Goal: Transaction & Acquisition: Book appointment/travel/reservation

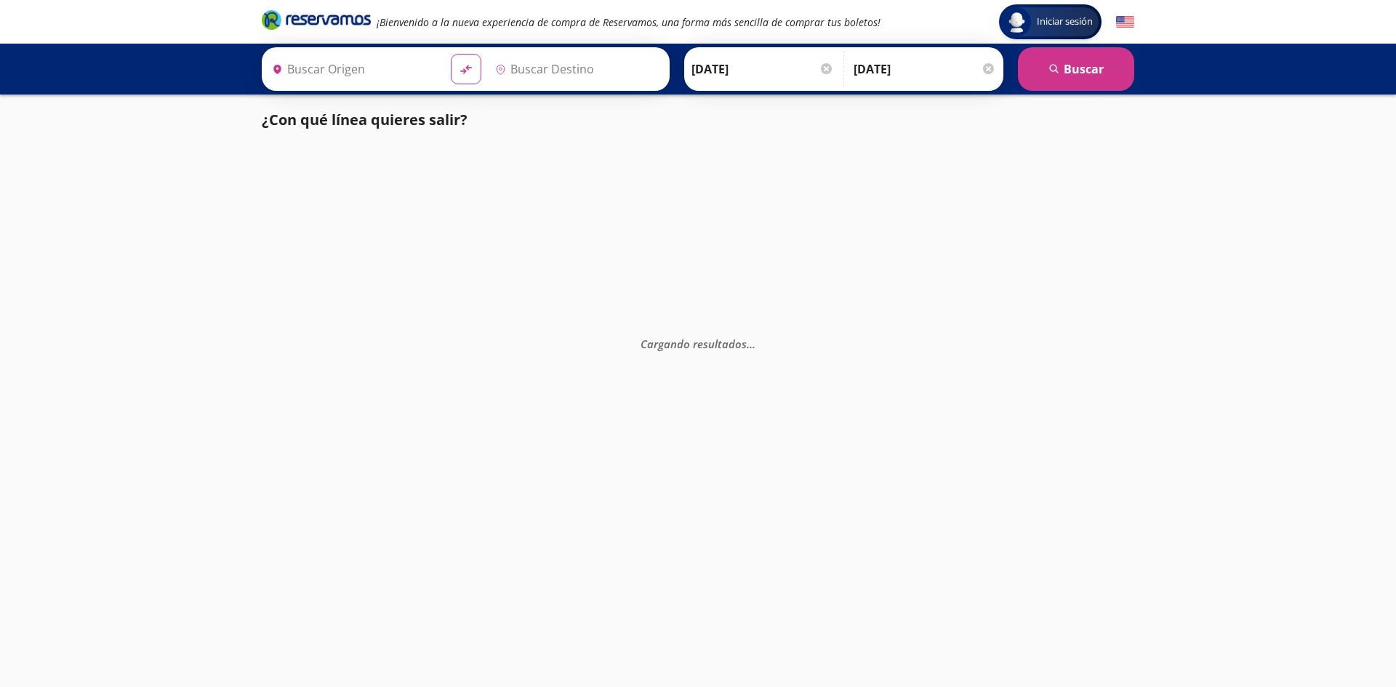
type input "[GEOGRAPHIC_DATA], [GEOGRAPHIC_DATA]"
click at [1121, 26] on img at bounding box center [1125, 22] width 18 height 18
type input "[GEOGRAPHIC_DATA], [GEOGRAPHIC_DATA]"
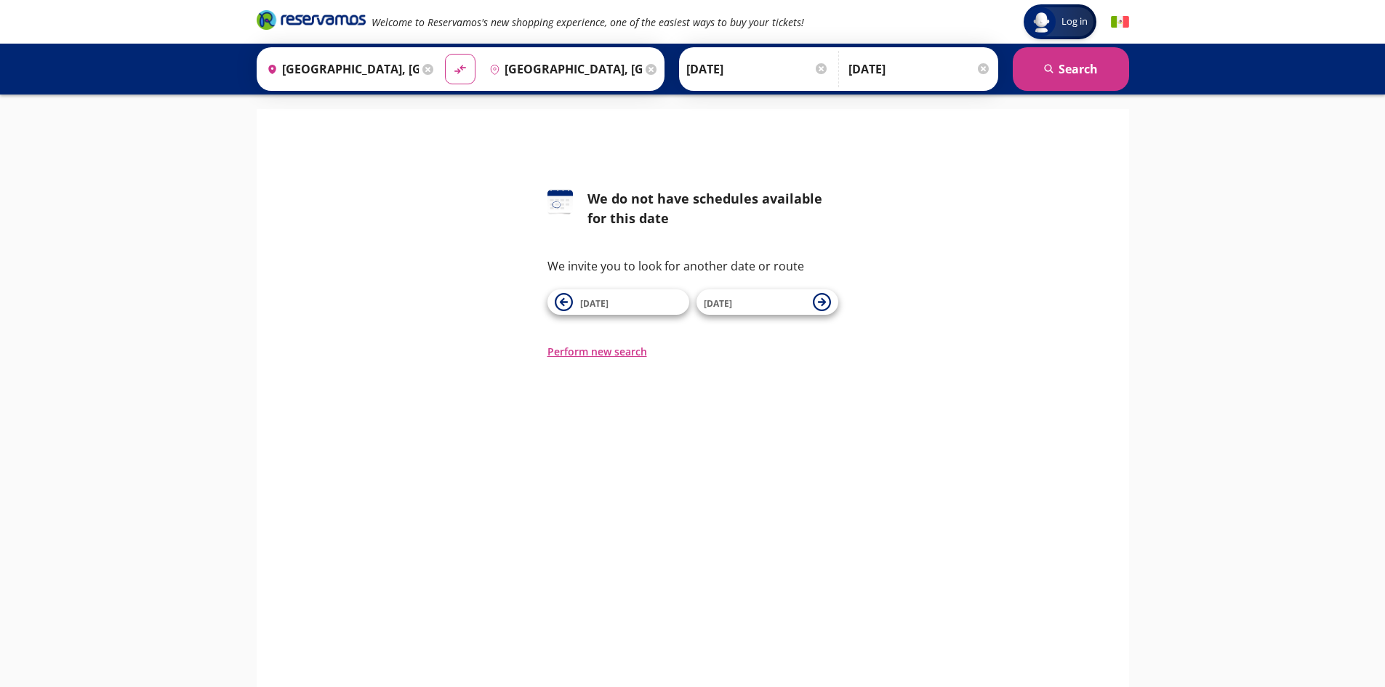
click at [1117, 22] on img at bounding box center [1120, 22] width 18 height 18
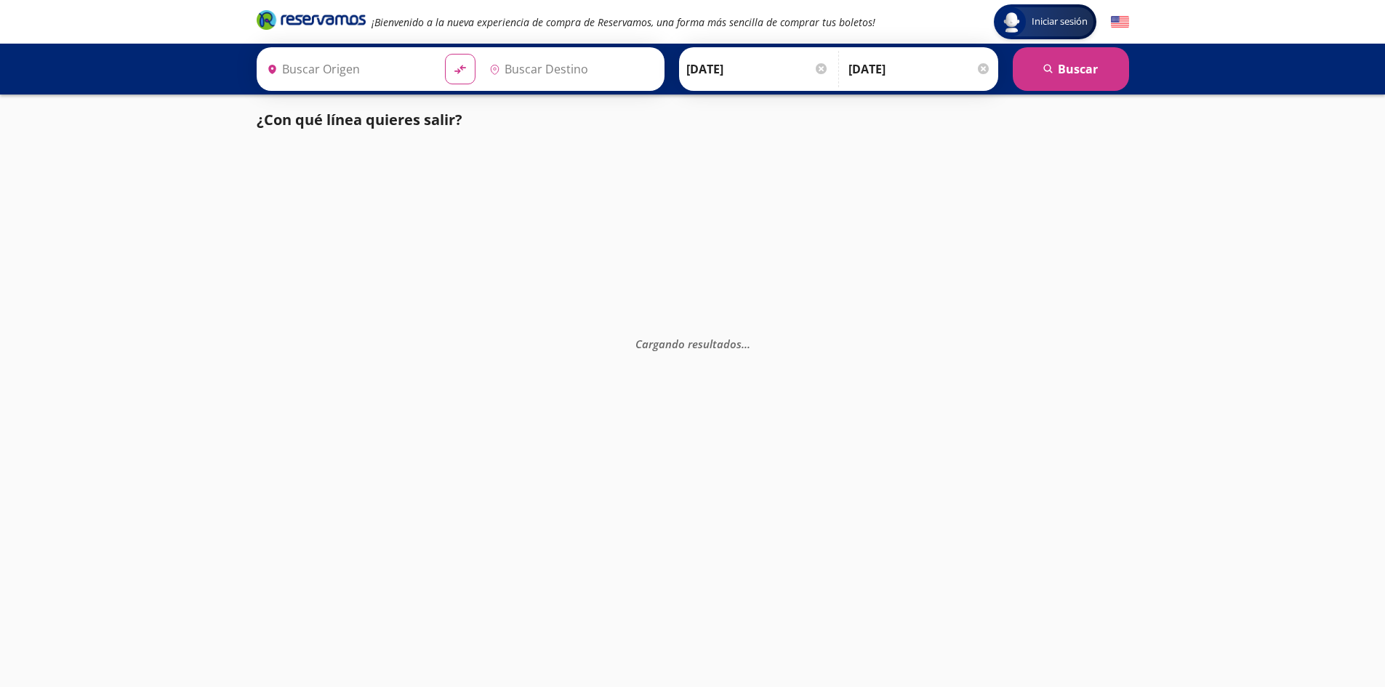
type input "[GEOGRAPHIC_DATA], [GEOGRAPHIC_DATA]"
